Goal: Transaction & Acquisition: Purchase product/service

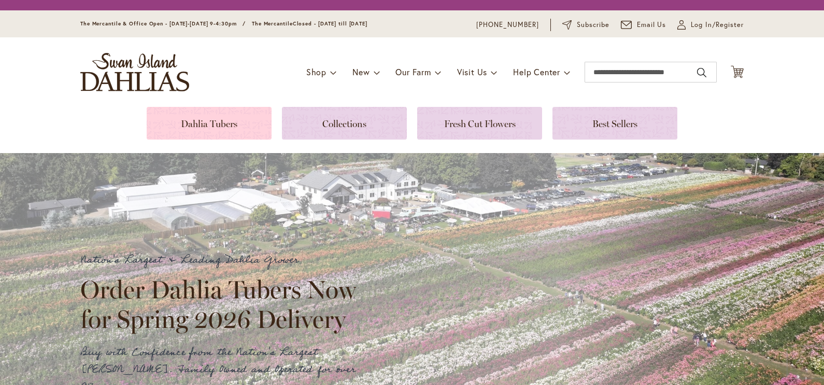
click at [229, 127] on link at bounding box center [209, 123] width 125 height 33
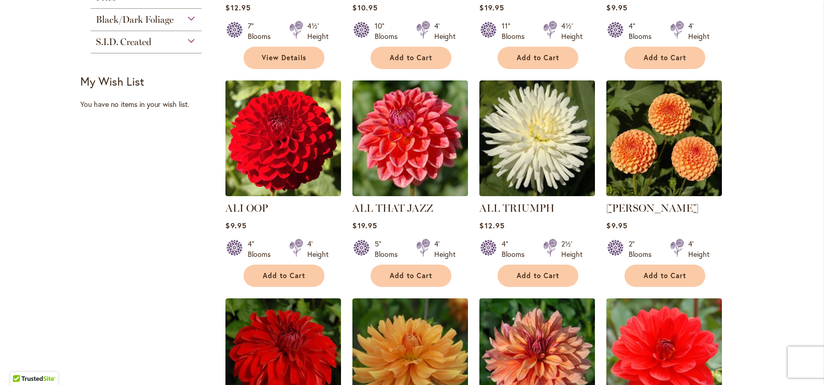
scroll to position [173, 0]
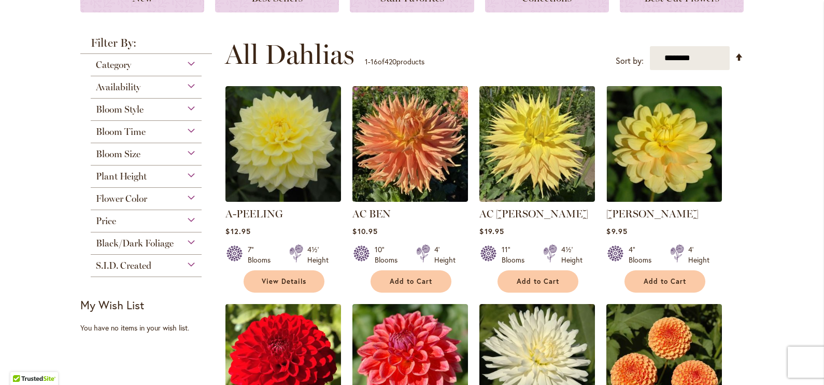
click at [186, 108] on div "Bloom Style" at bounding box center [146, 106] width 111 height 17
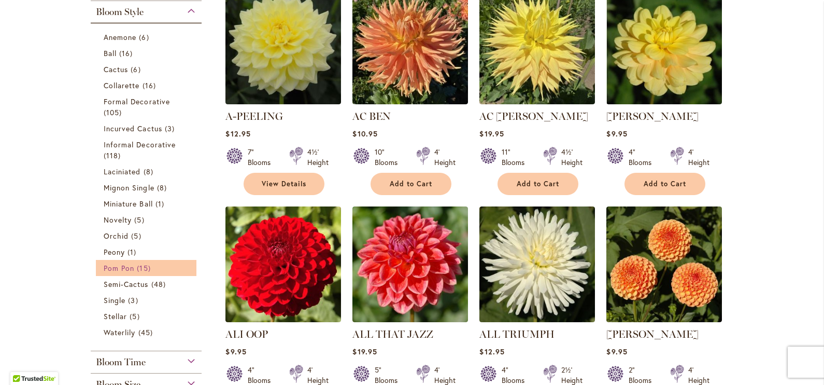
click at [155, 262] on link "Pom Pon 15 items" at bounding box center [148, 267] width 88 height 11
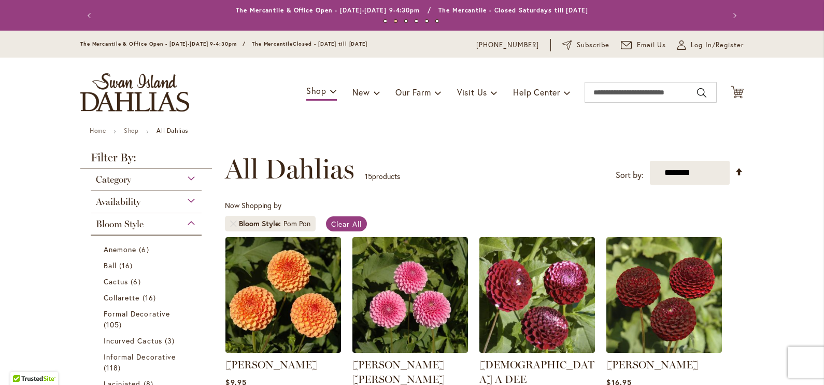
scroll to position [259, 0]
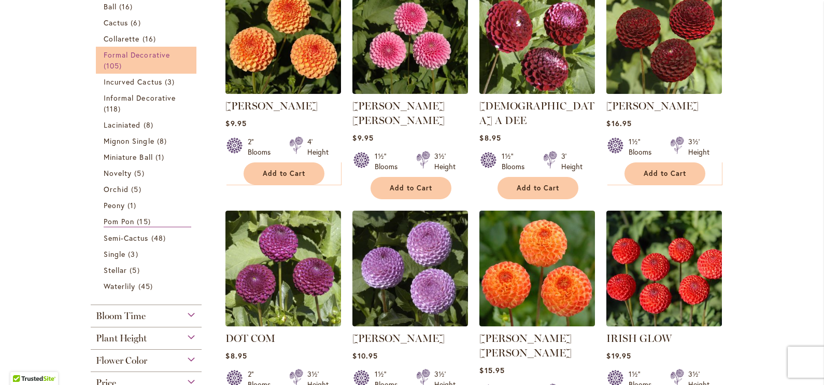
click at [141, 67] on link "Formal Decorative 105 items" at bounding box center [148, 60] width 88 height 22
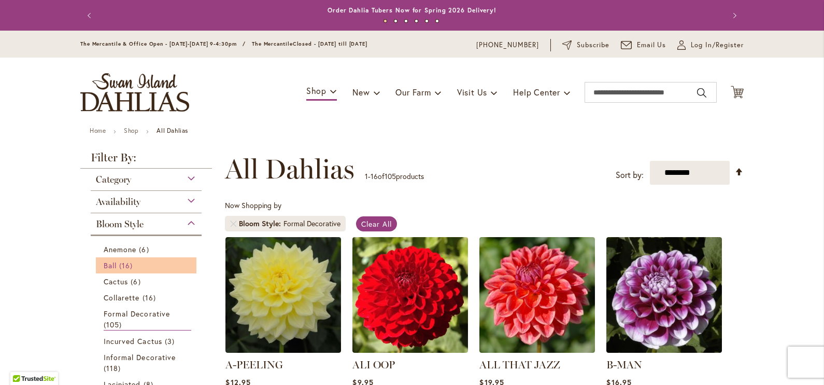
click at [126, 265] on span "16 items" at bounding box center [127, 265] width 16 height 11
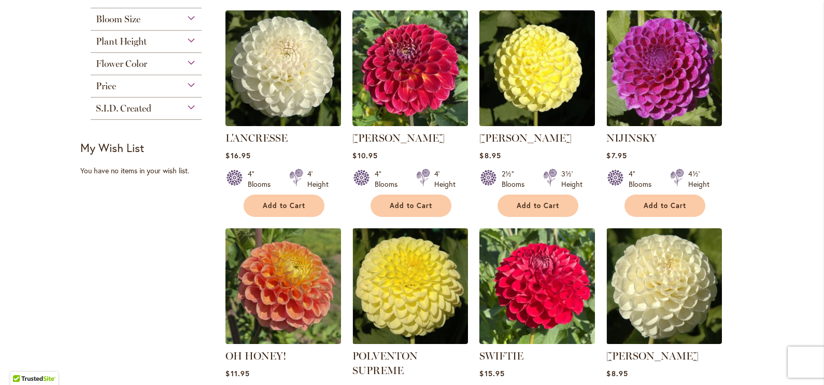
scroll to position [432, 0]
